Goal: Information Seeking & Learning: Learn about a topic

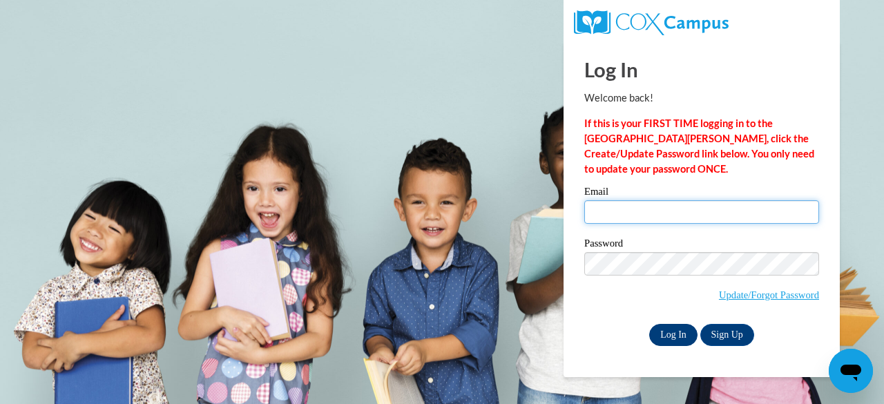
type input "sellers.shanna.l@muscogee.k12.ga.us"
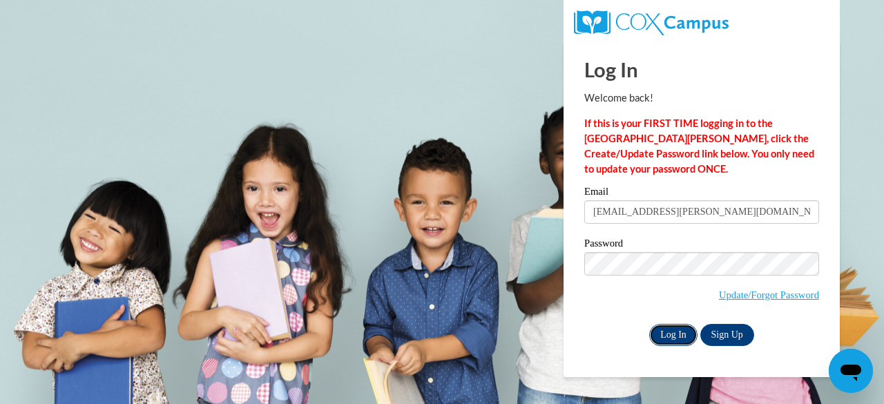
click at [665, 329] on input "Log In" at bounding box center [673, 335] width 48 height 22
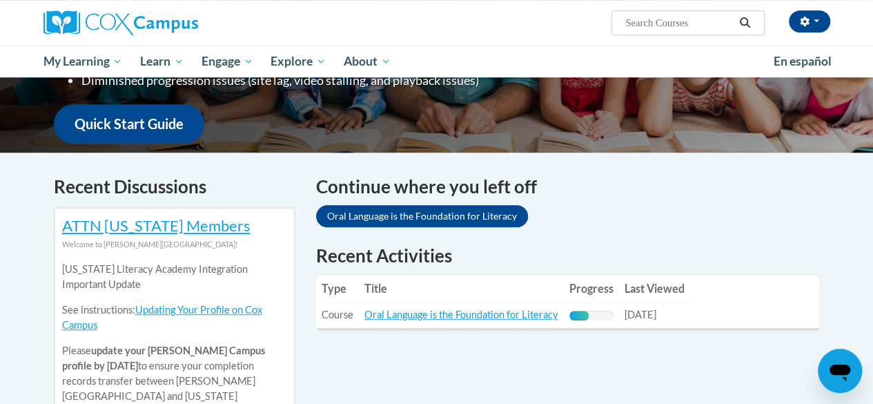
scroll to position [334, 0]
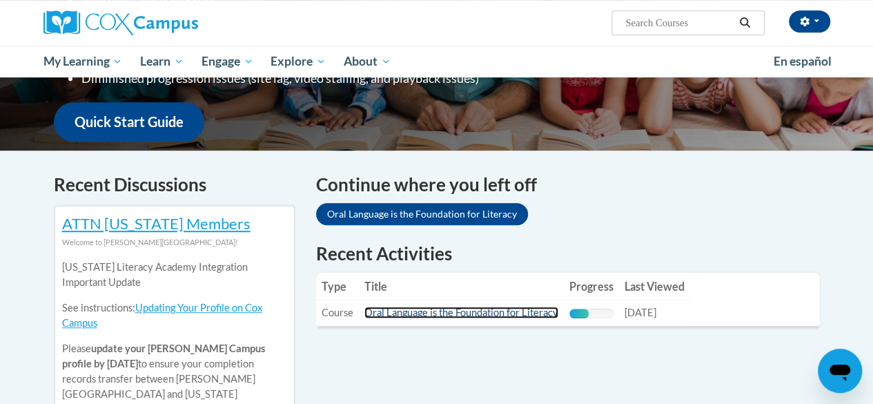
click at [436, 314] on link "Oral Language is the Foundation for Literacy" at bounding box center [462, 313] width 194 height 12
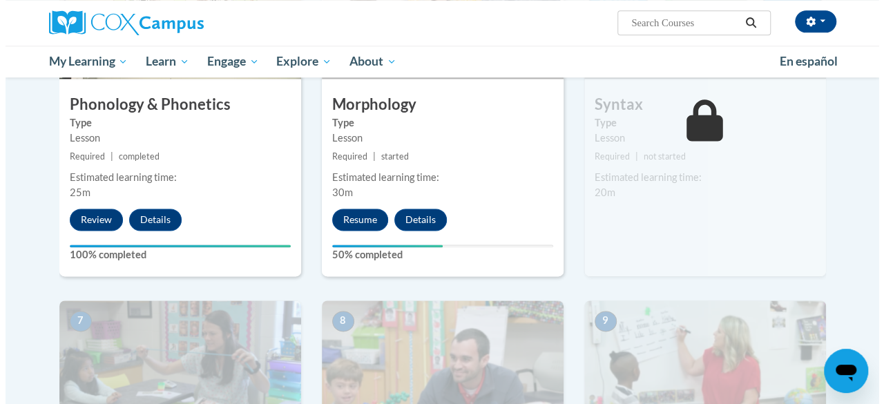
scroll to position [829, 0]
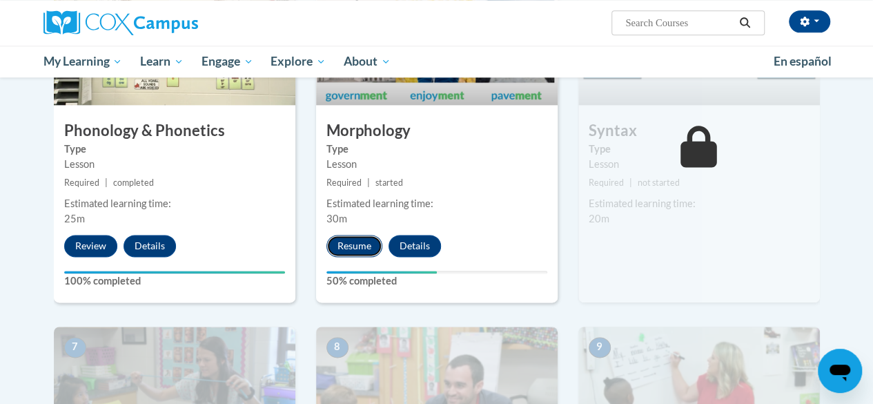
click at [343, 242] on button "Resume" at bounding box center [355, 246] width 56 height 22
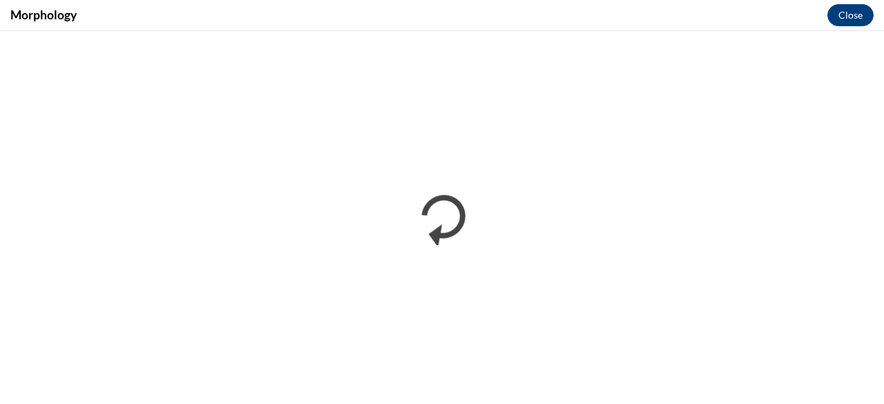
scroll to position [0, 0]
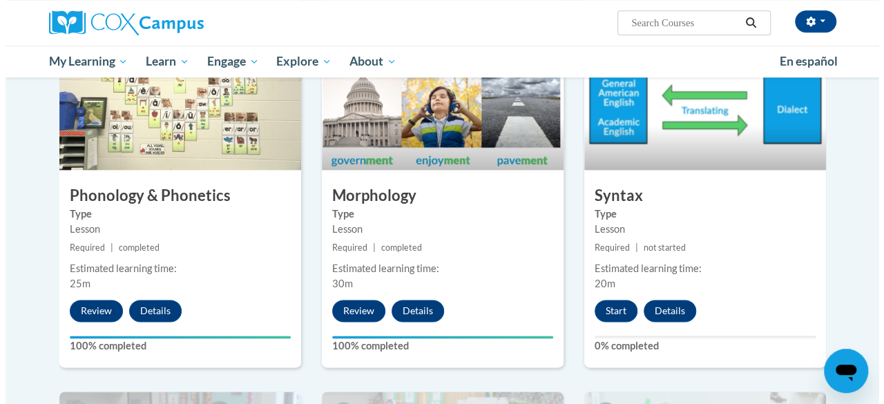
scroll to position [762, 0]
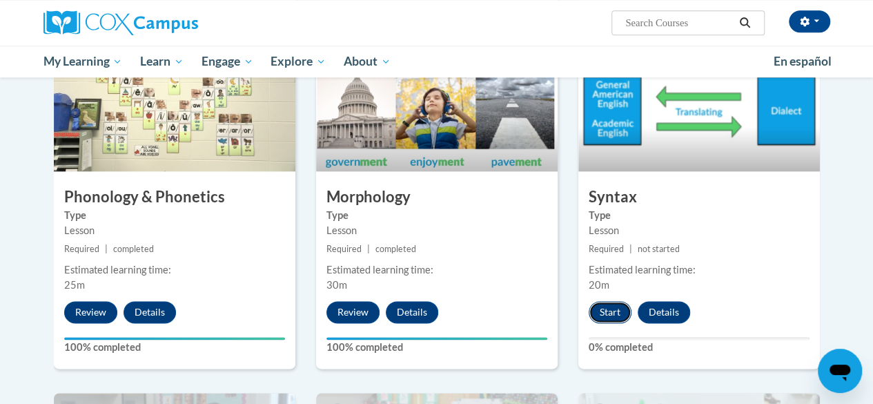
click at [608, 304] on button "Start" at bounding box center [610, 312] width 43 height 22
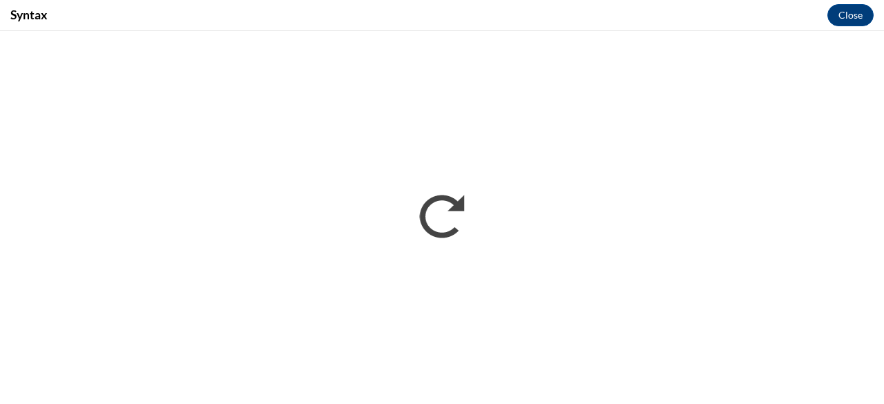
scroll to position [0, 0]
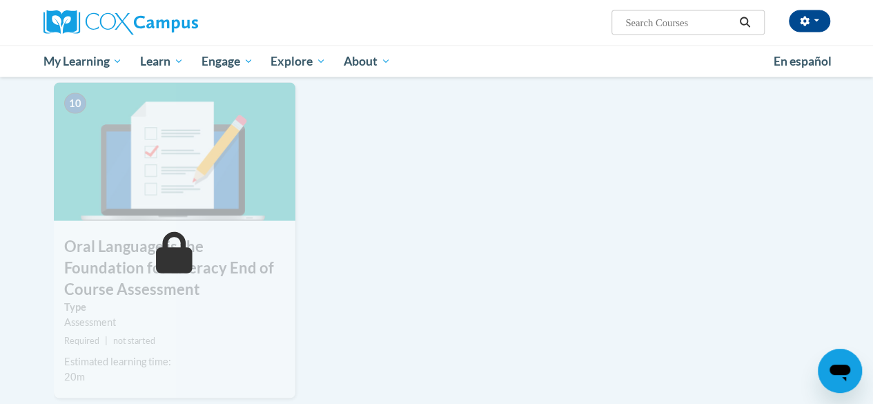
scroll to position [1434, 0]
